Goal: Information Seeking & Learning: Learn about a topic

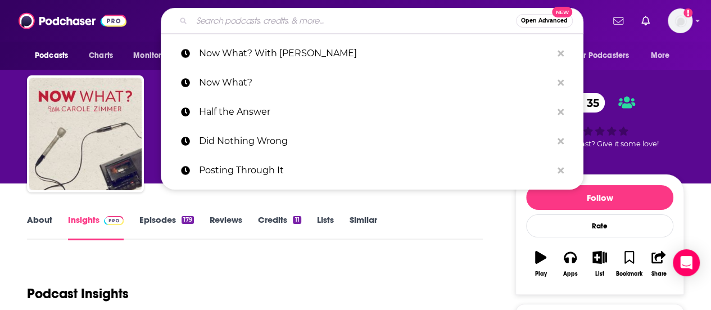
click at [273, 19] on input "Search podcasts, credits, & more..." at bounding box center [354, 21] width 324 height 18
type input "Human Upgrade"
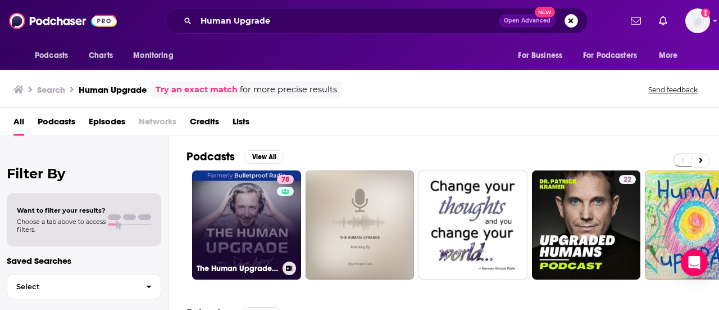
click at [235, 215] on link "78 The Human Upgrade: Biohacking for Longevity & Performance" at bounding box center [246, 224] width 109 height 109
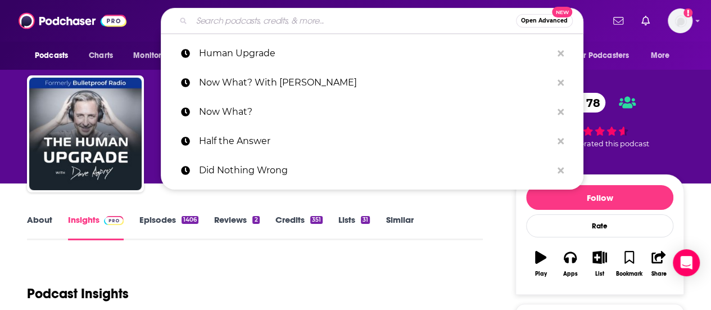
click at [313, 18] on input "Search podcasts, credits, & more..." at bounding box center [354, 21] width 324 height 18
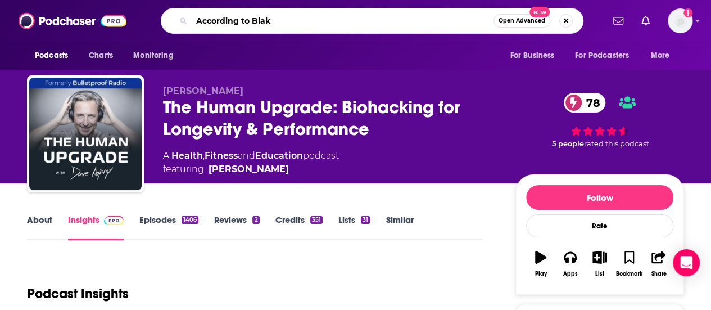
type input "According to [PERSON_NAME]"
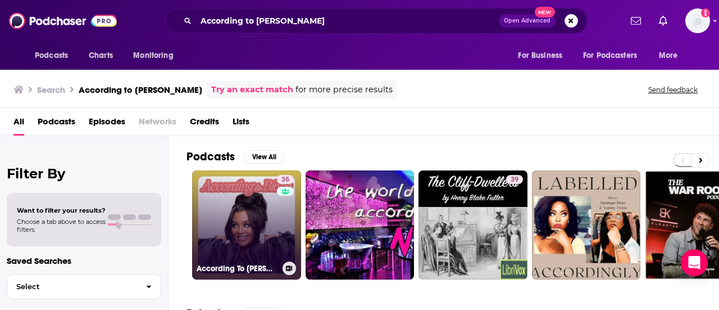
click at [227, 204] on link "35 According To [PERSON_NAME]" at bounding box center [246, 224] width 109 height 109
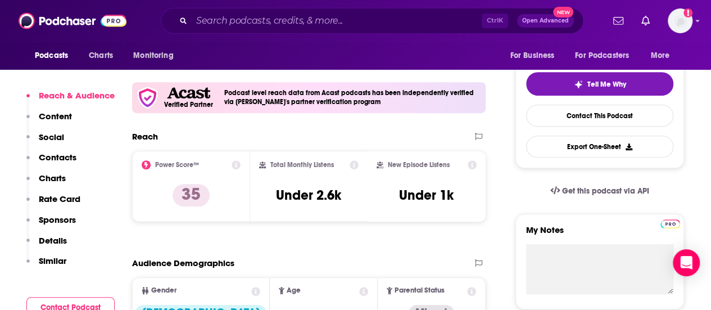
scroll to position [309, 0]
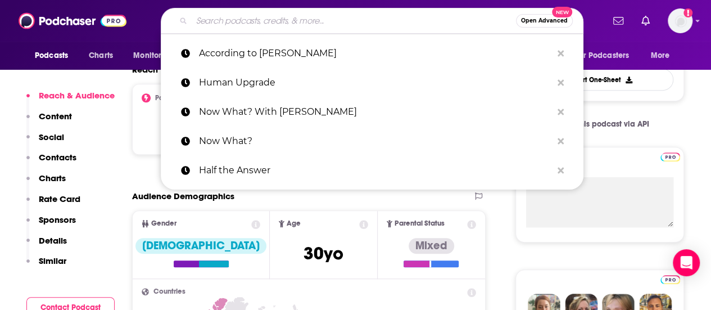
click at [336, 15] on input "Search podcasts, credits, & more..." at bounding box center [354, 21] width 324 height 18
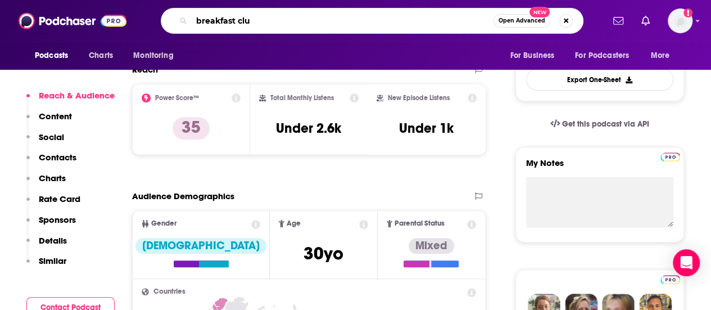
type input "breakfast club"
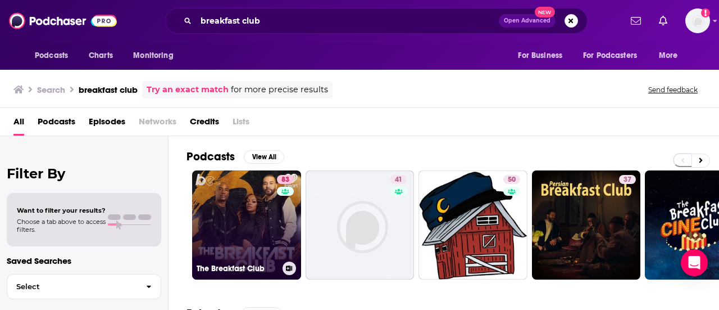
click at [242, 204] on link "83 The Breakfast Club" at bounding box center [246, 224] width 109 height 109
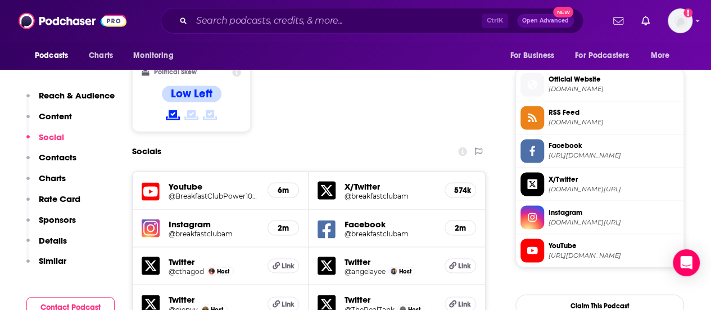
scroll to position [868, 0]
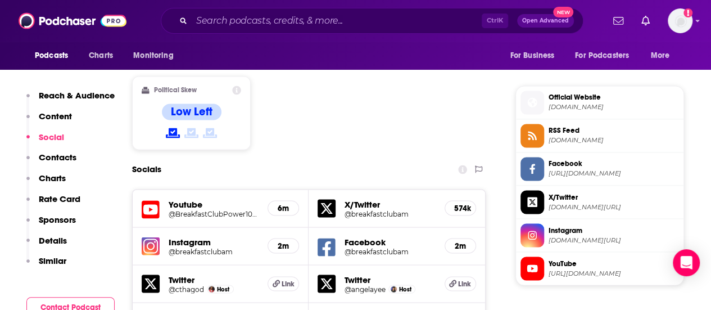
click at [566, 103] on span "[DOMAIN_NAME]" at bounding box center [613, 107] width 130 height 8
